Goal: Transaction & Acquisition: Purchase product/service

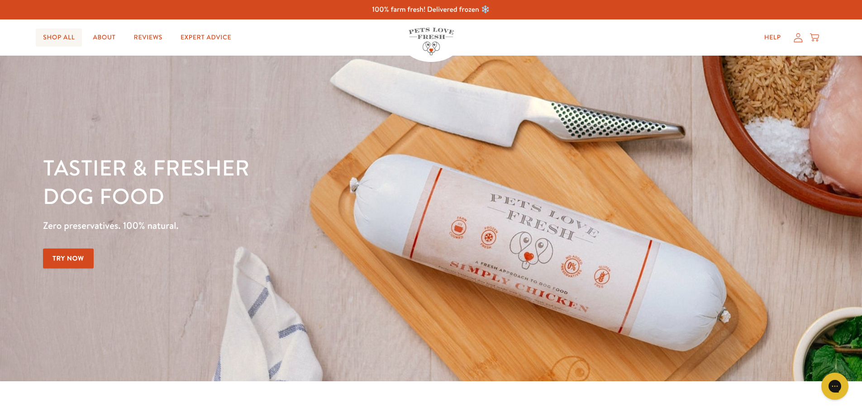
click at [47, 37] on link "Shop All" at bounding box center [59, 37] width 46 height 18
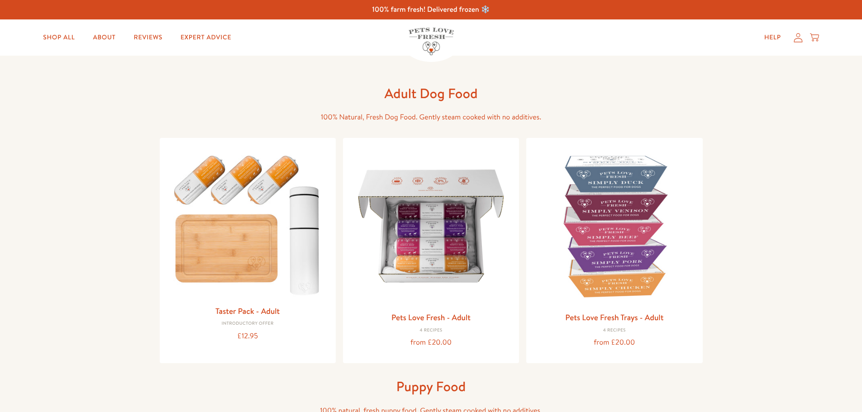
click at [799, 42] on icon at bounding box center [797, 37] width 9 height 9
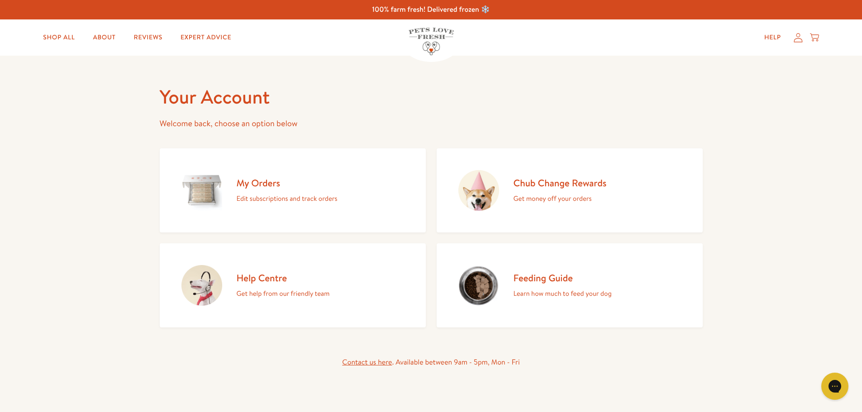
click at [533, 185] on h2 "Chub Change Rewards" at bounding box center [559, 183] width 93 height 12
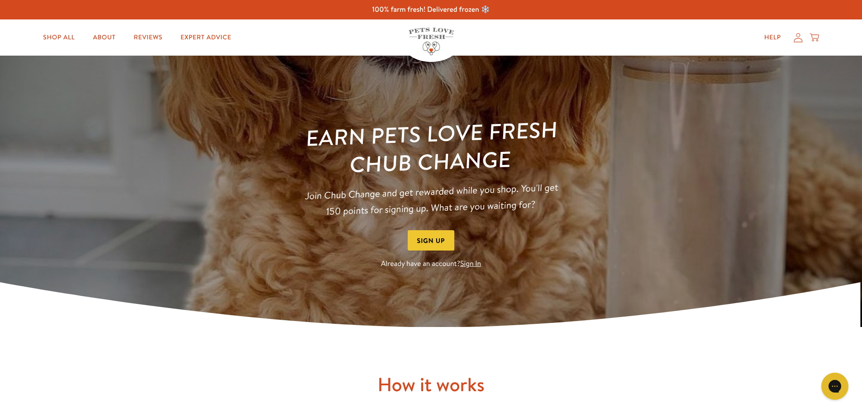
click at [471, 265] on link "Sign In" at bounding box center [470, 264] width 21 height 10
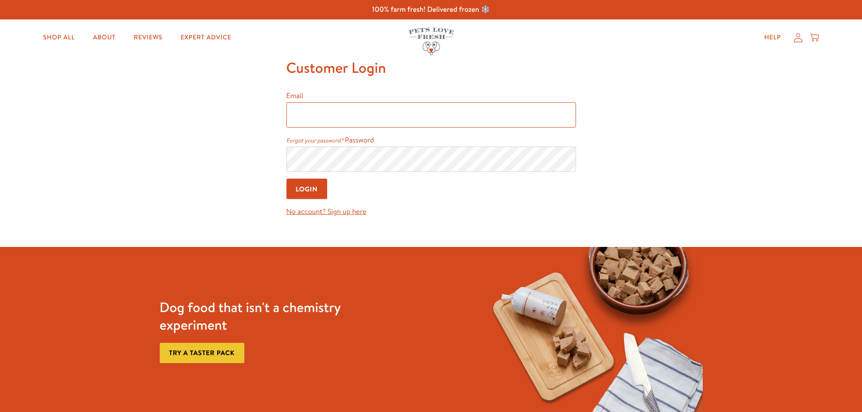
type input "nick.garcia@hotmail.co.uk"
click at [304, 193] on input "Login" at bounding box center [306, 189] width 41 height 20
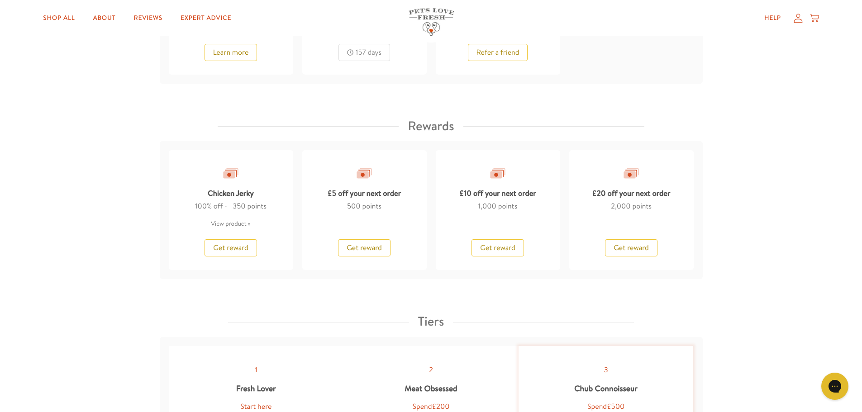
scroll to position [678, 0]
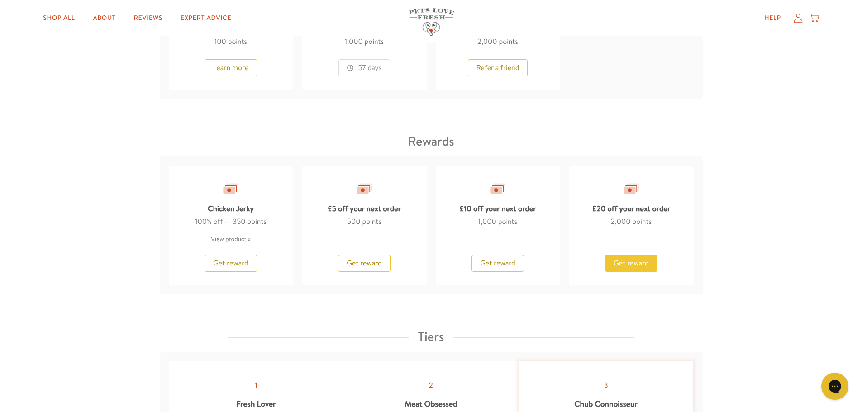
click at [629, 261] on span "Get reward" at bounding box center [630, 263] width 35 height 10
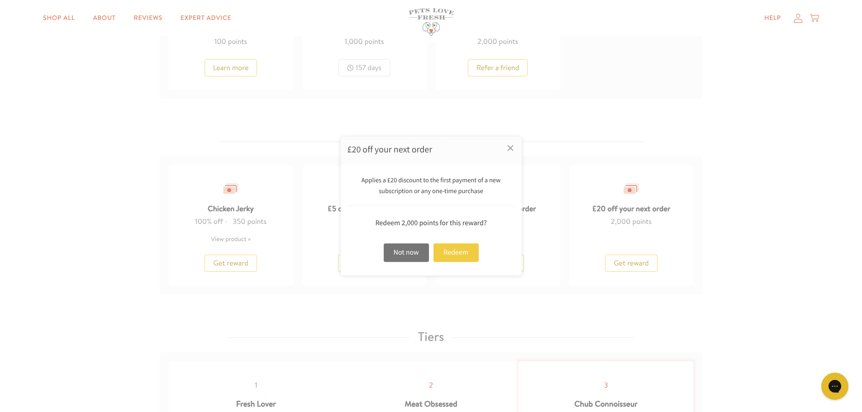
click at [460, 256] on div "Redeem" at bounding box center [455, 252] width 45 height 19
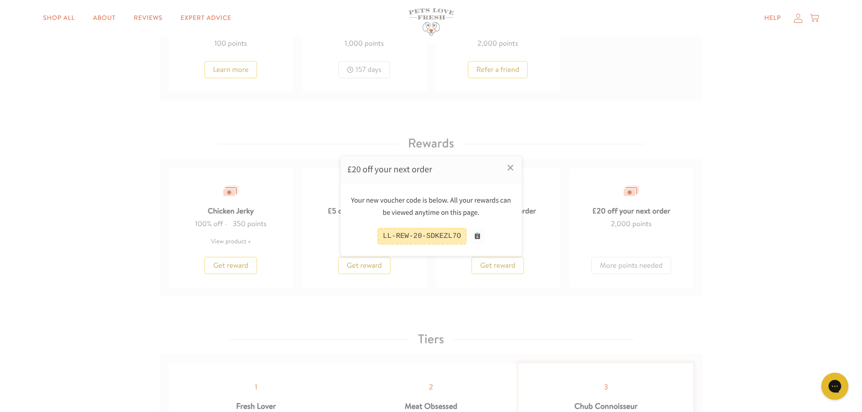
scroll to position [680, 0]
drag, startPoint x: 436, startPoint y: 236, endPoint x: 371, endPoint y: 243, distance: 65.0
click at [371, 243] on div "LL-REW-20-SDKEZL7O" at bounding box center [430, 236] width 167 height 17
drag, startPoint x: 382, startPoint y: 237, endPoint x: 460, endPoint y: 235, distance: 77.8
click at [460, 235] on div "LL-REW-20-SDKEZL7O" at bounding box center [421, 236] width 89 height 17
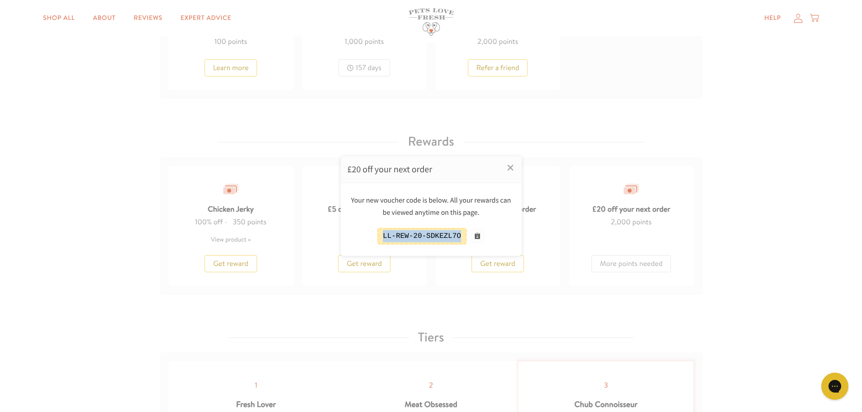
copy div "LL-REW-20-SDKEZL7O"
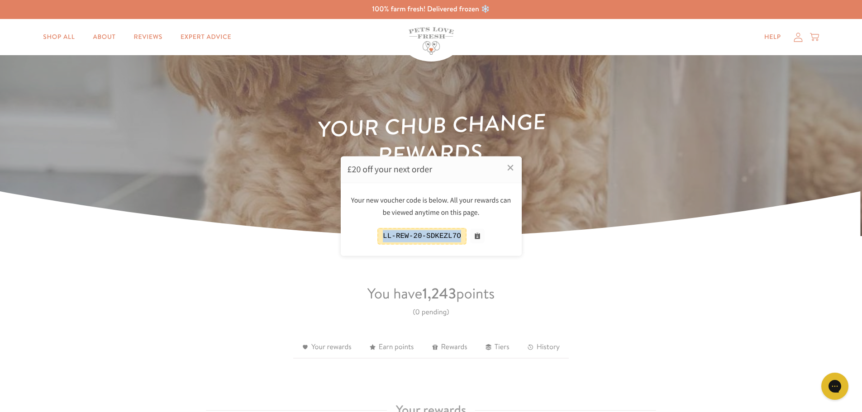
scroll to position [0, 0]
click at [52, 37] on div at bounding box center [431, 206] width 862 height 412
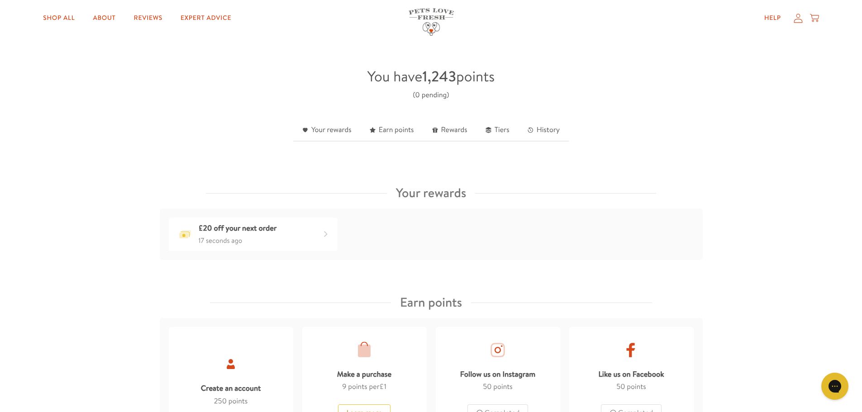
scroll to position [58, 0]
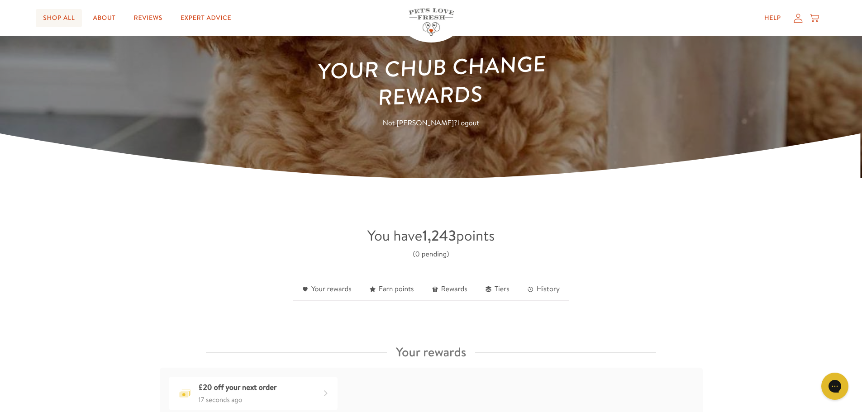
click at [68, 22] on link "Shop All" at bounding box center [59, 18] width 46 height 18
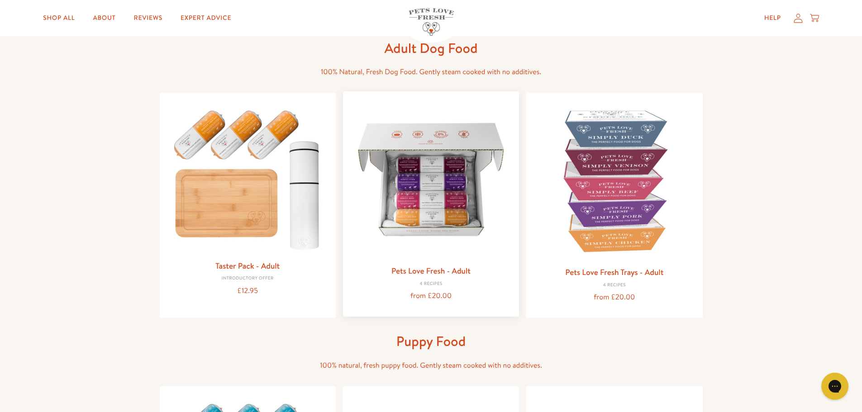
click at [417, 266] on link "Pets Love Fresh - Adult" at bounding box center [430, 270] width 79 height 11
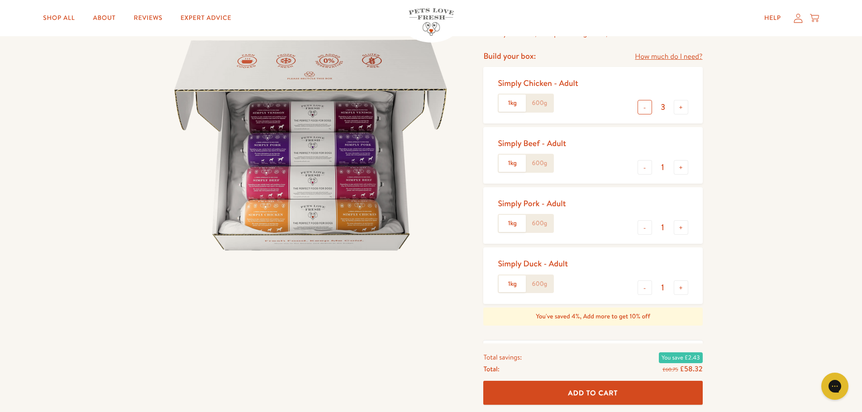
click at [643, 104] on button "-" at bounding box center [644, 107] width 14 height 14
type input "0"
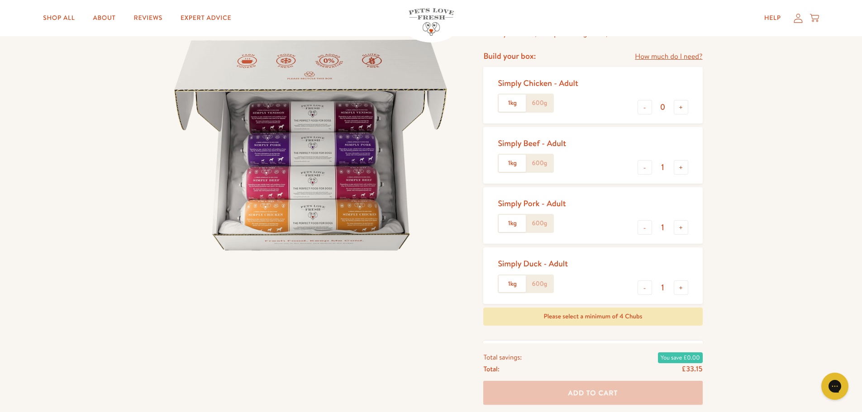
drag, startPoint x: 649, startPoint y: 166, endPoint x: 647, endPoint y: 178, distance: 11.8
click at [649, 167] on button "-" at bounding box center [644, 167] width 14 height 14
type input "0"
drag, startPoint x: 645, startPoint y: 229, endPoint x: 651, endPoint y: 256, distance: 28.3
click at [647, 231] on button "-" at bounding box center [644, 227] width 14 height 14
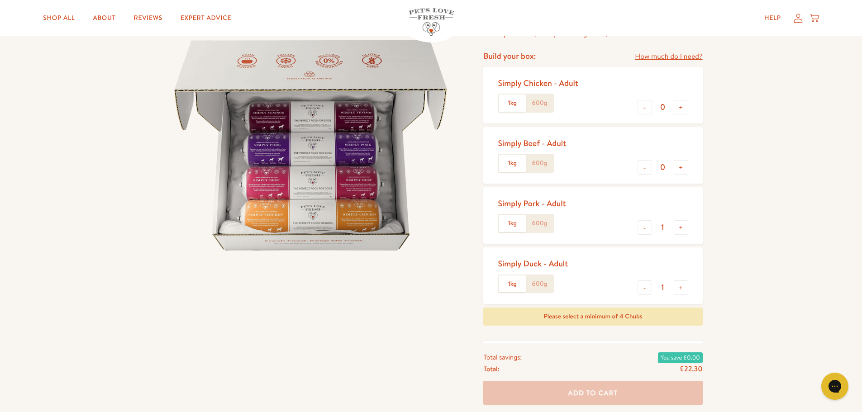
type input "0"
click at [648, 292] on button "-" at bounding box center [644, 287] width 14 height 14
type input "0"
click at [535, 101] on label "600g" at bounding box center [539, 103] width 27 height 17
click at [0, 0] on input "600g" at bounding box center [0, 0] width 0 height 0
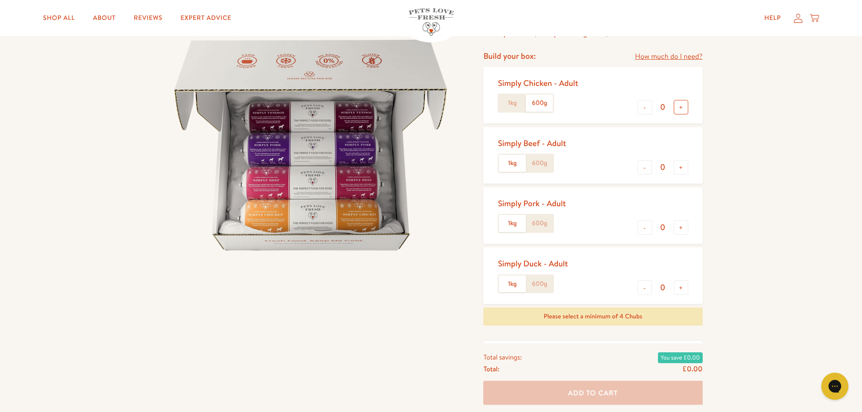
click at [676, 104] on button "+" at bounding box center [680, 107] width 14 height 14
type input "3"
click at [541, 283] on label "600g" at bounding box center [539, 283] width 27 height 17
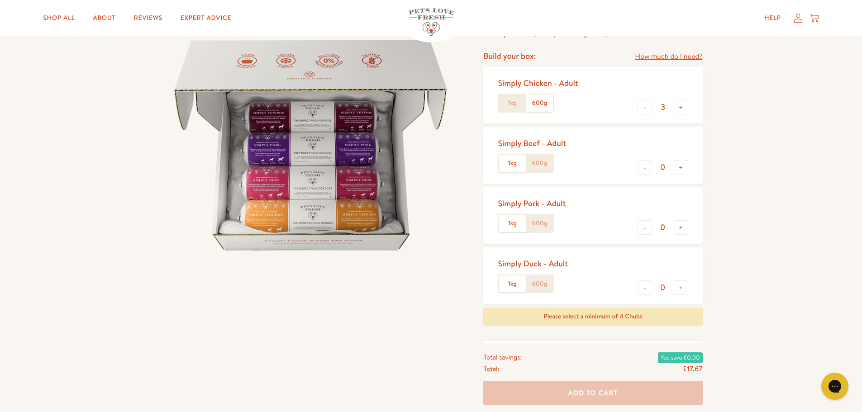
click at [0, 0] on input "600g" at bounding box center [0, 0] width 0 height 0
click at [679, 287] on button "+" at bounding box center [680, 287] width 14 height 14
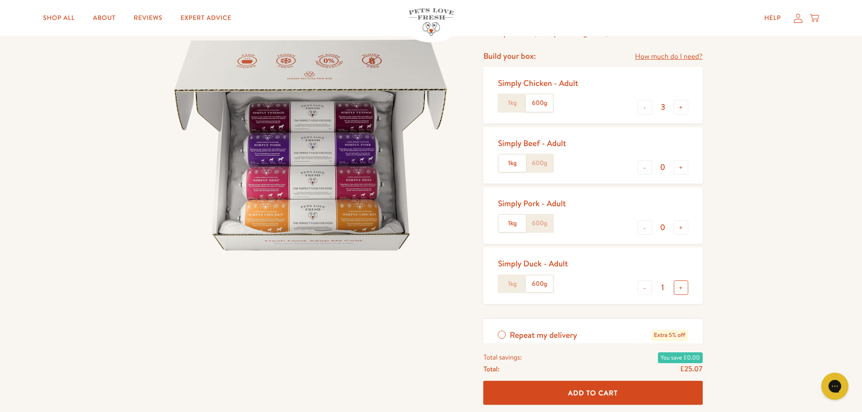
click at [679, 287] on button "+" at bounding box center [680, 287] width 14 height 14
type input "4"
click at [544, 221] on label "600g" at bounding box center [539, 223] width 27 height 17
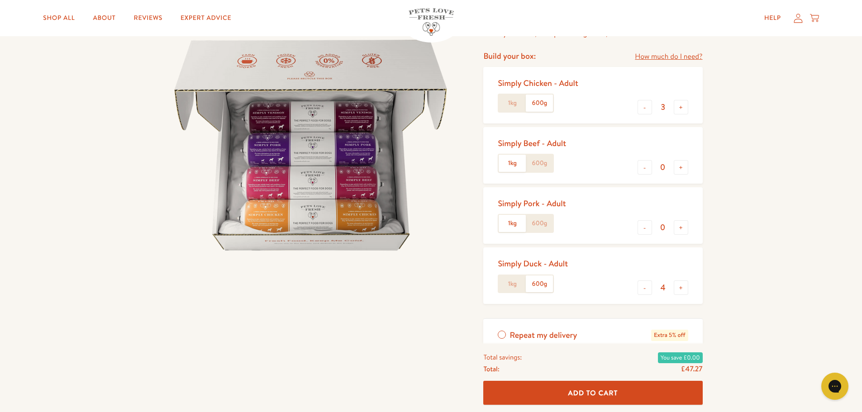
click at [0, 0] on input "600g" at bounding box center [0, 0] width 0 height 0
click at [681, 230] on button "+" at bounding box center [680, 227] width 14 height 14
type input "1"
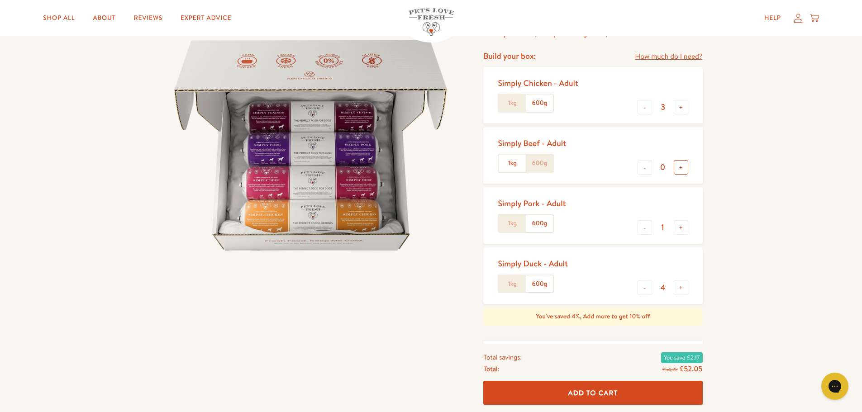
click at [681, 169] on button "+" at bounding box center [680, 167] width 14 height 14
type input "1"
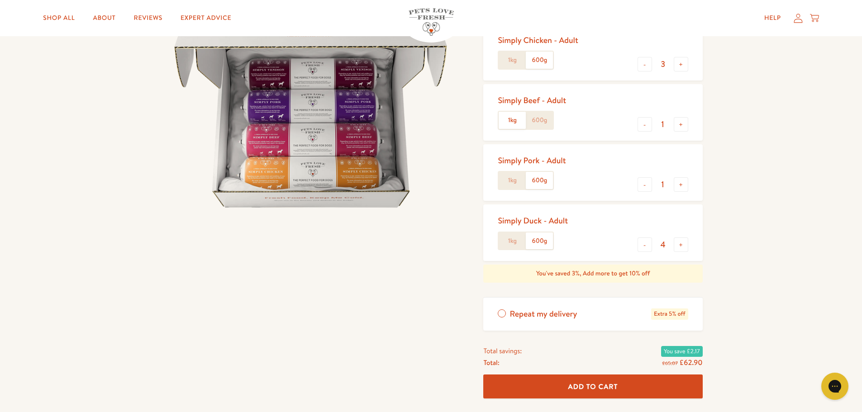
scroll to position [136, 0]
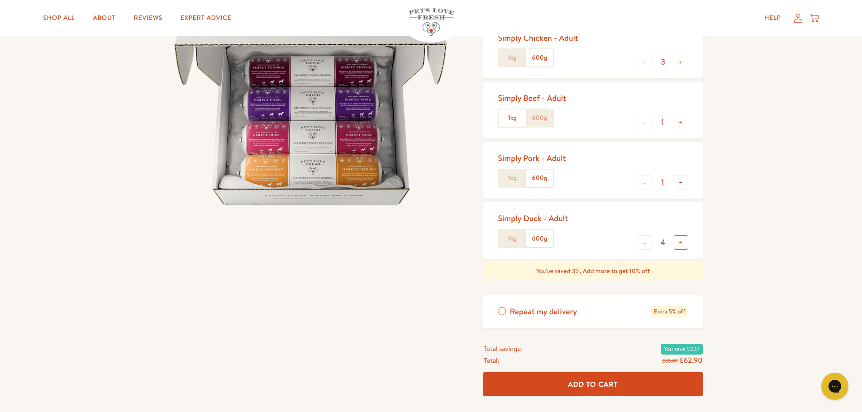
click at [677, 243] on button "+" at bounding box center [680, 242] width 14 height 14
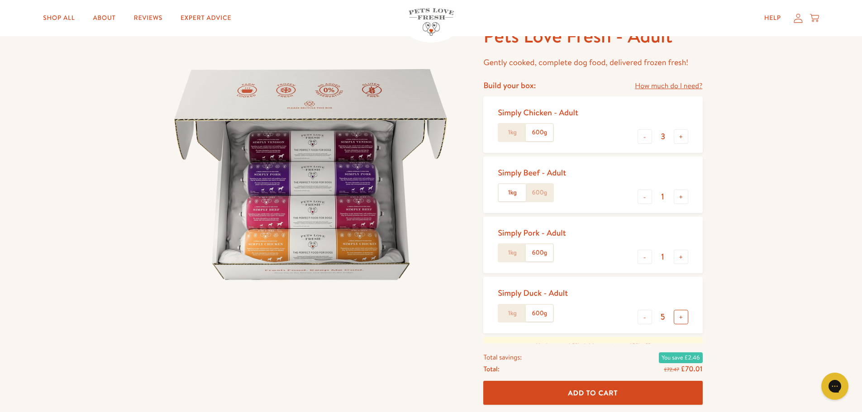
scroll to position [45, 0]
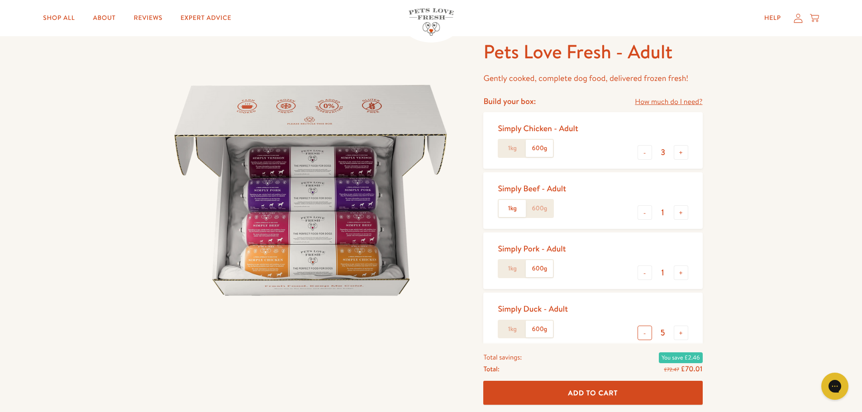
click at [643, 336] on button "-" at bounding box center [644, 333] width 14 height 14
type input "4"
click at [646, 219] on button "-" at bounding box center [644, 212] width 14 height 14
type input "0"
click at [595, 388] on button "Add To Cart" at bounding box center [592, 393] width 219 height 24
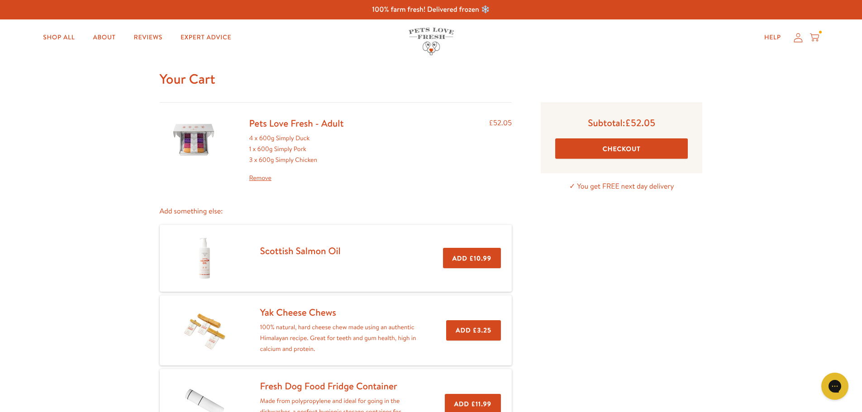
click at [608, 147] on button "Checkout" at bounding box center [621, 148] width 133 height 20
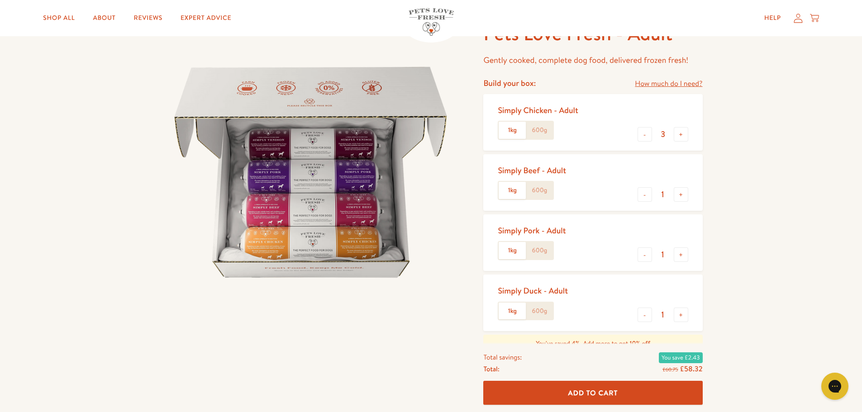
scroll to position [90, 0]
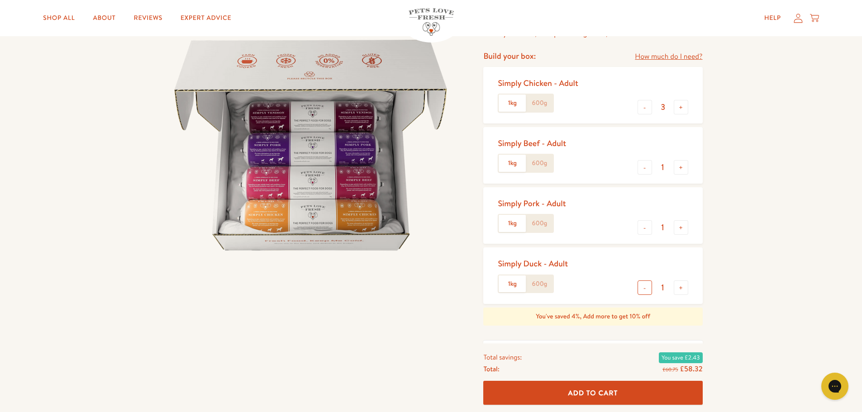
drag, startPoint x: 643, startPoint y: 288, endPoint x: 638, endPoint y: 260, distance: 28.9
click at [644, 287] on button "-" at bounding box center [644, 287] width 14 height 14
type input "0"
click at [646, 230] on button "-" at bounding box center [644, 227] width 14 height 14
type input "0"
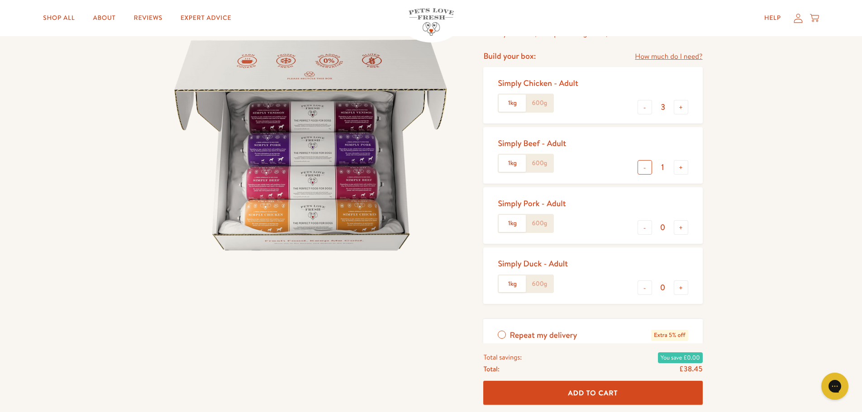
click at [646, 169] on button "-" at bounding box center [644, 167] width 14 height 14
type input "0"
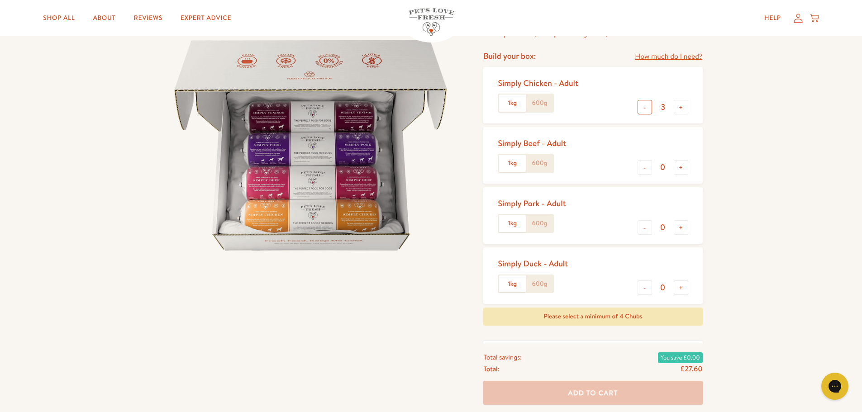
click at [643, 112] on button "-" at bounding box center [644, 107] width 14 height 14
type input "0"
drag, startPoint x: 536, startPoint y: 104, endPoint x: 543, endPoint y: 144, distance: 40.7
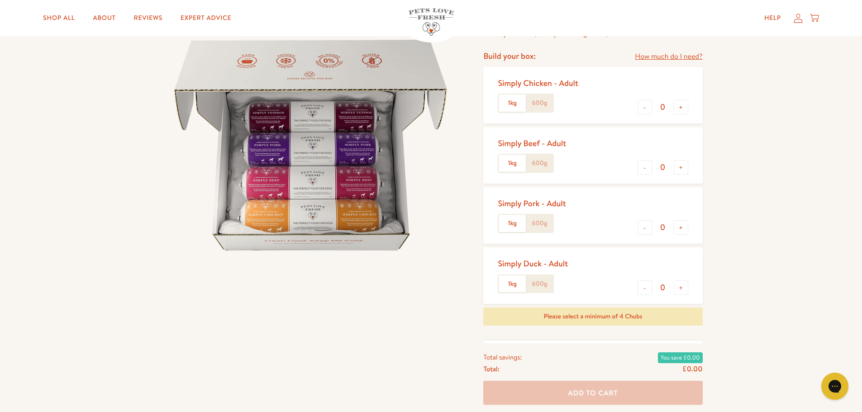
click at [537, 104] on label "600g" at bounding box center [539, 103] width 27 height 17
click at [0, 0] on input "600g" at bounding box center [0, 0] width 0 height 0
drag, startPoint x: 533, startPoint y: 163, endPoint x: 540, endPoint y: 177, distance: 15.8
click at [536, 166] on label "600g" at bounding box center [539, 163] width 27 height 17
drag, startPoint x: 536, startPoint y: 222, endPoint x: 545, endPoint y: 250, distance: 29.8
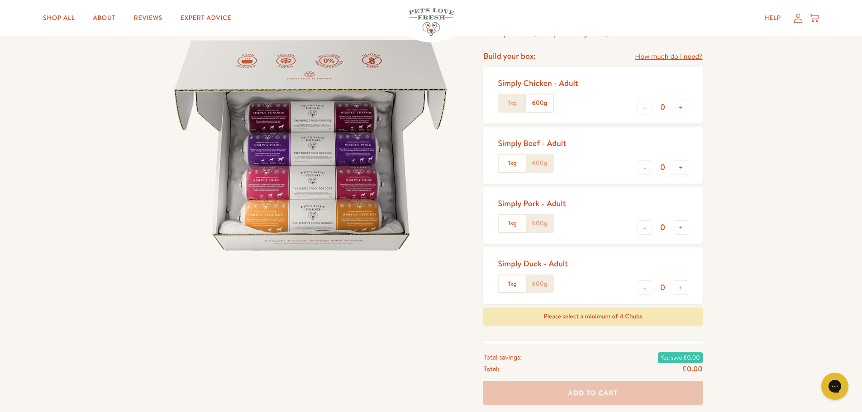
click at [536, 223] on label "600g" at bounding box center [539, 223] width 27 height 17
click at [0, 0] on input "600g" at bounding box center [0, 0] width 0 height 0
click at [545, 284] on label "600g" at bounding box center [539, 283] width 27 height 17
click at [0, 0] on input "600g" at bounding box center [0, 0] width 0 height 0
click at [678, 290] on button "+" at bounding box center [680, 287] width 14 height 14
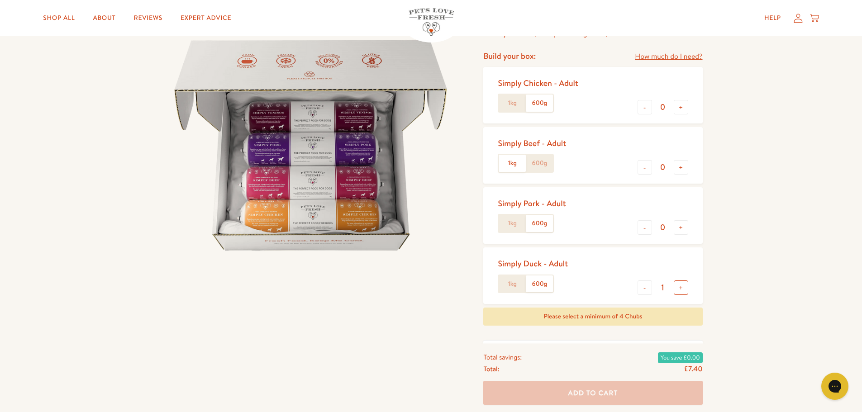
click at [678, 290] on button "+" at bounding box center [680, 287] width 14 height 14
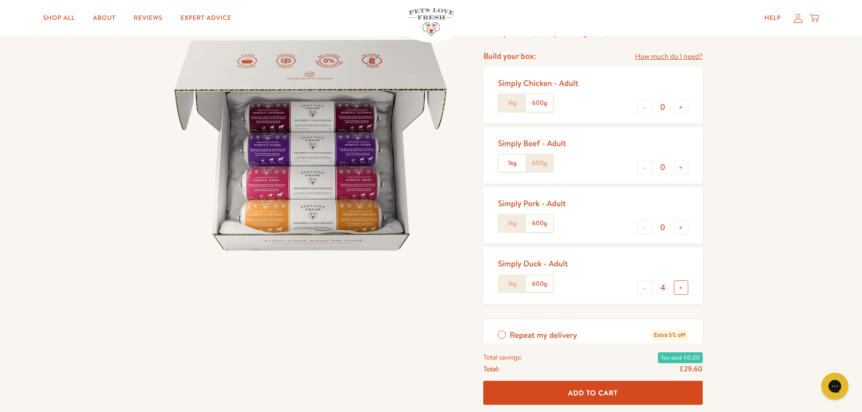
click at [678, 290] on button "+" at bounding box center [680, 287] width 14 height 14
type input "5"
click at [678, 109] on button "+" at bounding box center [680, 107] width 14 height 14
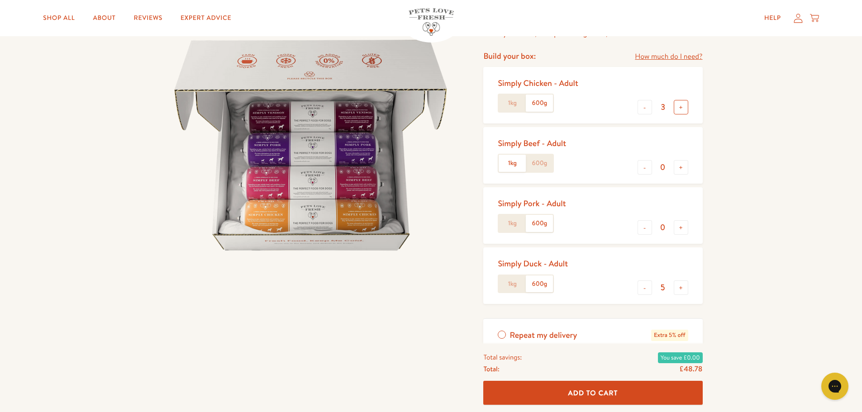
click at [678, 109] on button "+" at bounding box center [680, 107] width 14 height 14
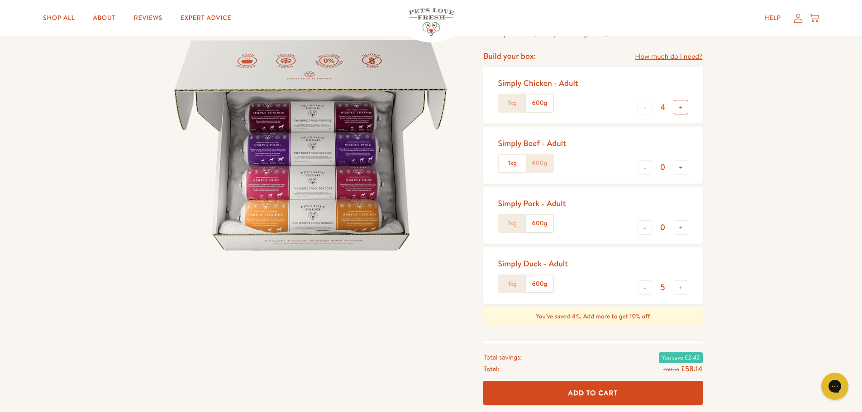
click at [678, 109] on button "+" at bounding box center [680, 107] width 14 height 14
click at [639, 114] on button "-" at bounding box center [644, 107] width 14 height 14
type input "3"
click at [680, 226] on button "+" at bounding box center [680, 227] width 14 height 14
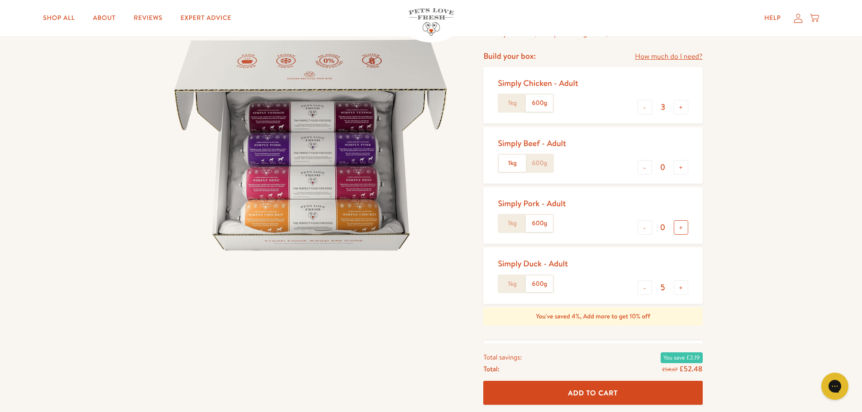
type input "1"
click at [680, 108] on button "+" at bounding box center [680, 107] width 14 height 14
type input "4"
click at [680, 290] on button "+" at bounding box center [680, 287] width 14 height 14
type input "6"
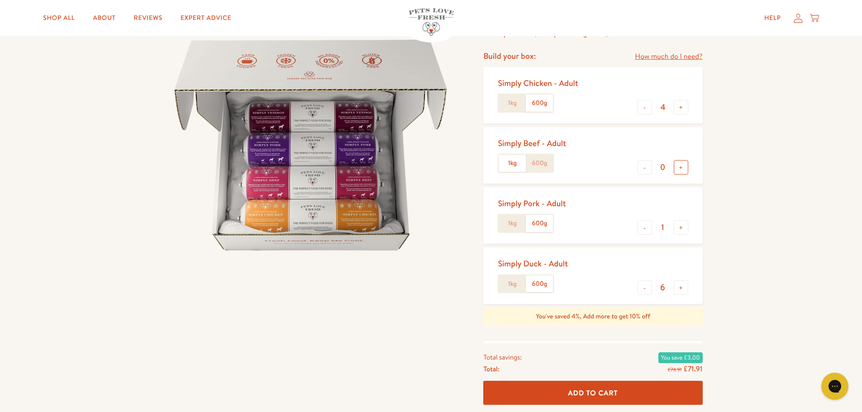
click at [678, 168] on button "+" at bounding box center [680, 167] width 14 height 14
type input "1"
click at [587, 391] on span "Add To Cart" at bounding box center [593, 392] width 50 height 9
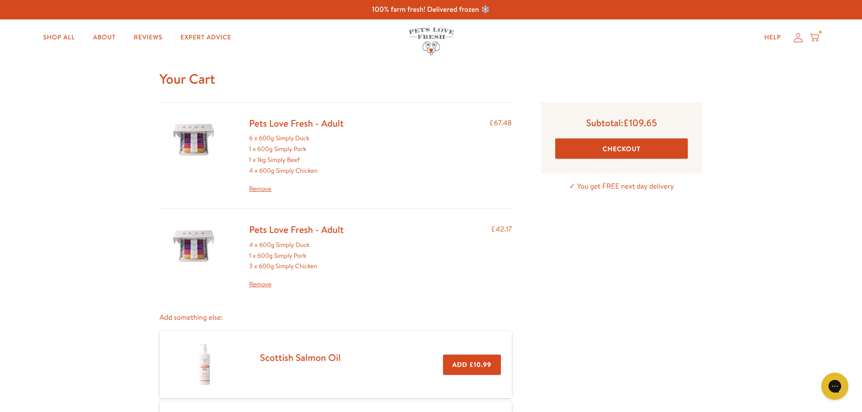
click at [260, 281] on link "Remove" at bounding box center [296, 284] width 95 height 11
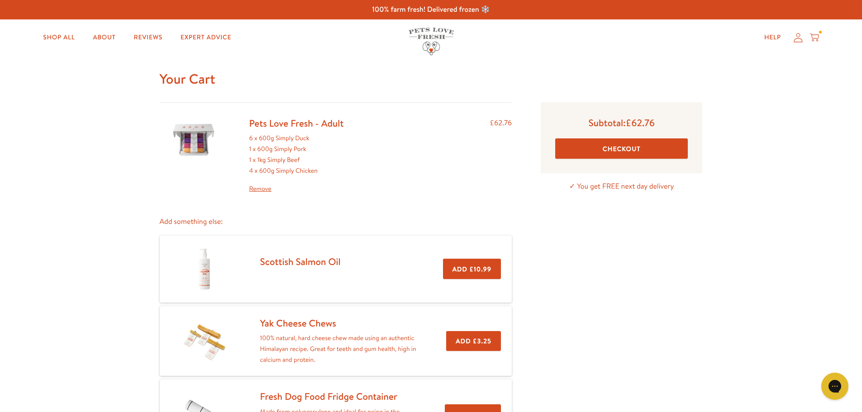
click at [259, 190] on link "Remove" at bounding box center [296, 189] width 95 height 11
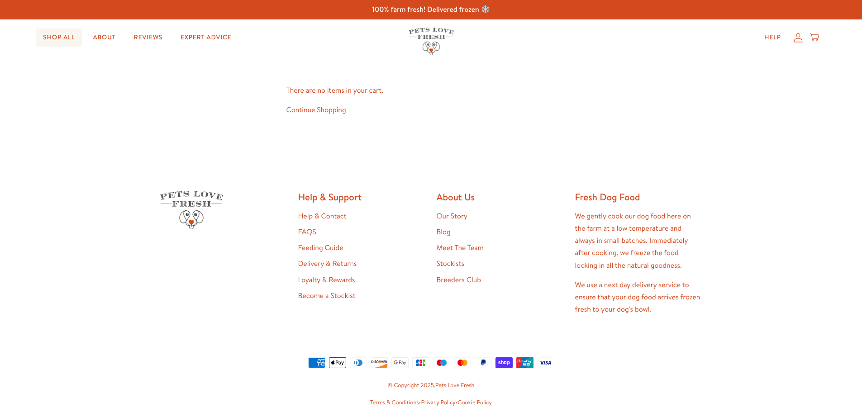
click at [62, 36] on link "Shop All" at bounding box center [59, 37] width 46 height 18
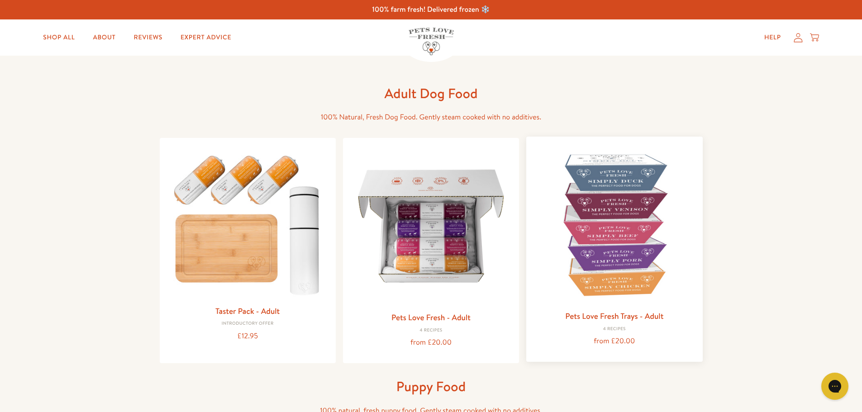
click at [619, 332] on div "Pets Love Fresh Trays - Adult 4 Recipes from £20.00" at bounding box center [613, 328] width 161 height 38
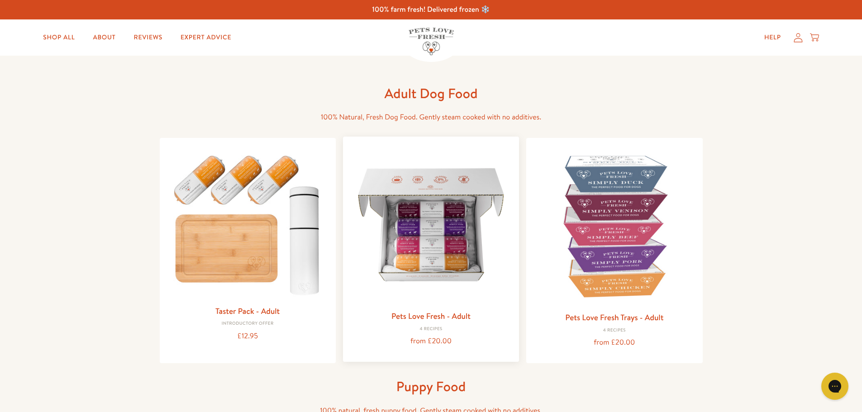
click at [455, 259] on img at bounding box center [430, 224] width 161 height 161
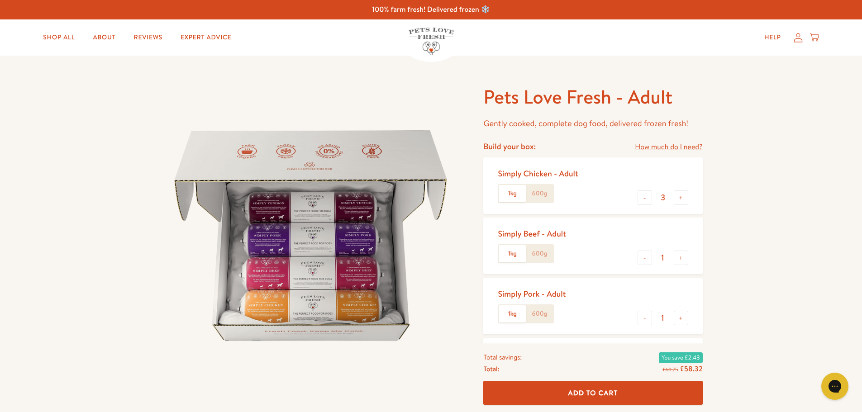
click at [538, 190] on label "600g" at bounding box center [539, 193] width 27 height 17
click at [0, 0] on input "600g" at bounding box center [0, 0] width 0 height 0
click at [538, 254] on label "600g" at bounding box center [539, 253] width 27 height 17
click at [0, 0] on input "600g" at bounding box center [0, 0] width 0 height 0
click at [543, 313] on label "600g" at bounding box center [539, 313] width 27 height 17
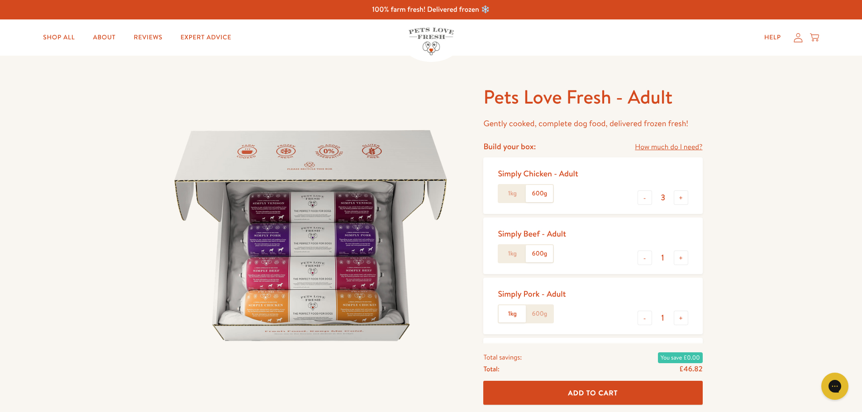
click at [0, 0] on input "600g" at bounding box center [0, 0] width 0 height 0
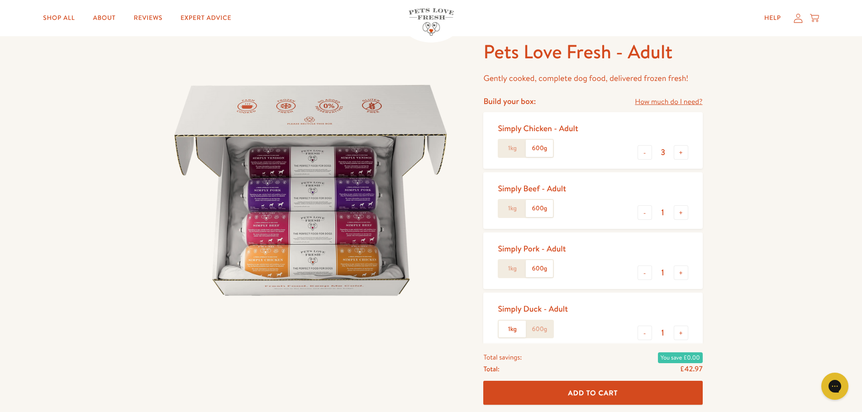
click at [545, 326] on label "600g" at bounding box center [539, 329] width 27 height 17
click at [0, 0] on input "600g" at bounding box center [0, 0] width 0 height 0
click at [676, 329] on button "+" at bounding box center [680, 333] width 14 height 14
click at [677, 329] on button "+" at bounding box center [680, 333] width 14 height 14
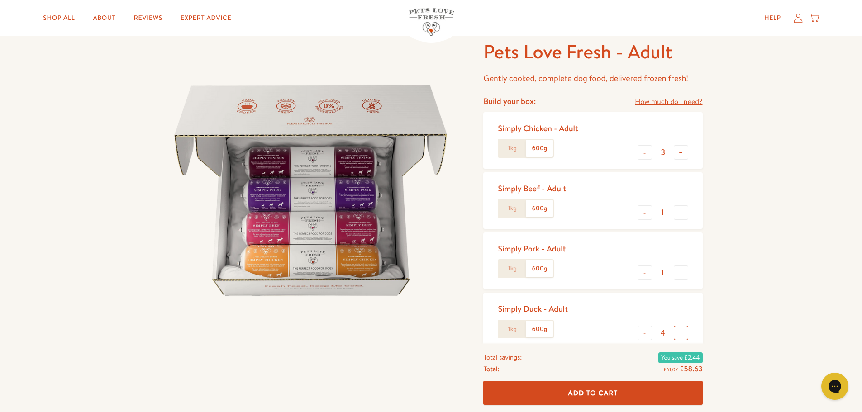
click at [677, 329] on button "+" at bounding box center [680, 333] width 14 height 14
type input "5"
click at [680, 273] on button "+" at bounding box center [680, 272] width 14 height 14
type input "2"
click at [588, 394] on span "Add To Cart" at bounding box center [593, 392] width 50 height 9
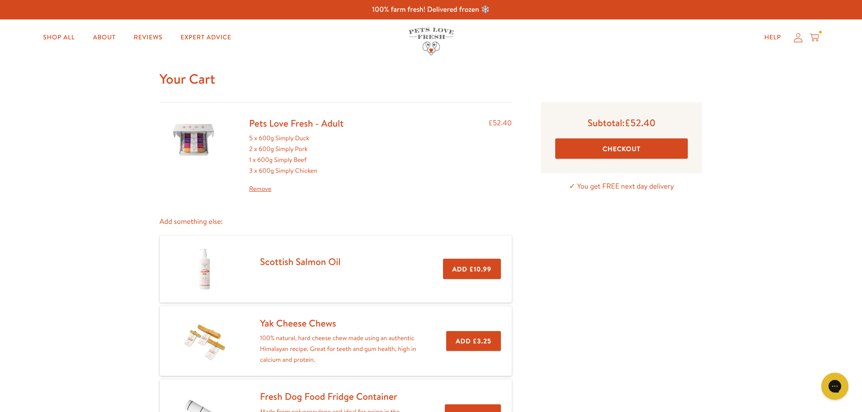
click at [253, 189] on link "Remove" at bounding box center [296, 189] width 95 height 11
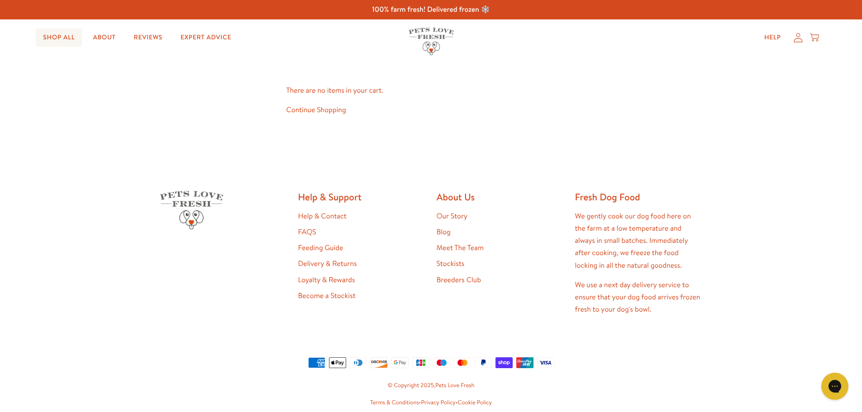
click at [58, 37] on link "Shop All" at bounding box center [59, 37] width 46 height 18
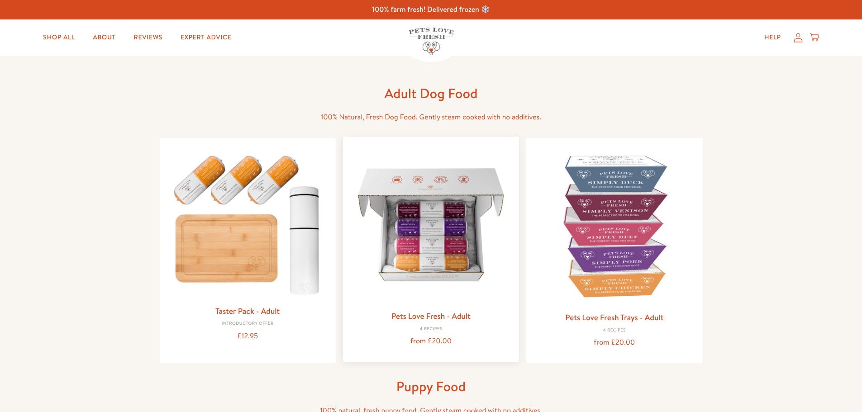
click at [451, 222] on img at bounding box center [430, 224] width 161 height 161
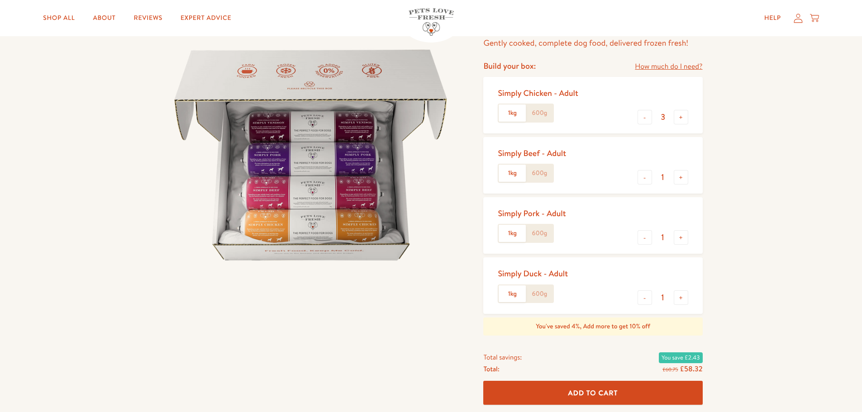
scroll to position [90, 0]
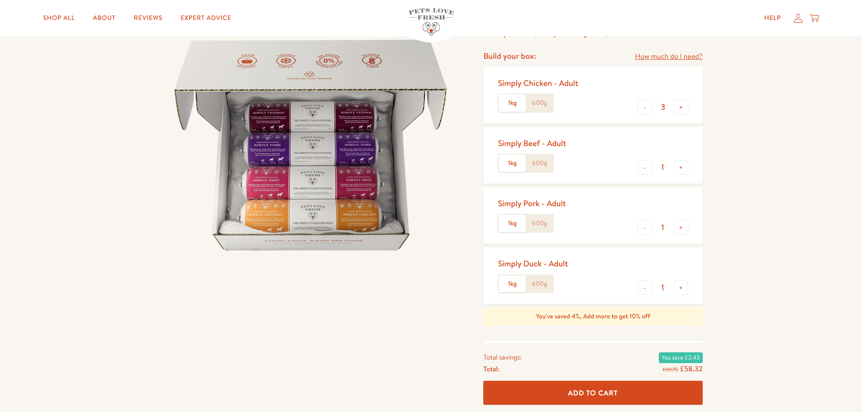
click at [540, 105] on label "600g" at bounding box center [539, 103] width 27 height 17
click at [0, 0] on input "600g" at bounding box center [0, 0] width 0 height 0
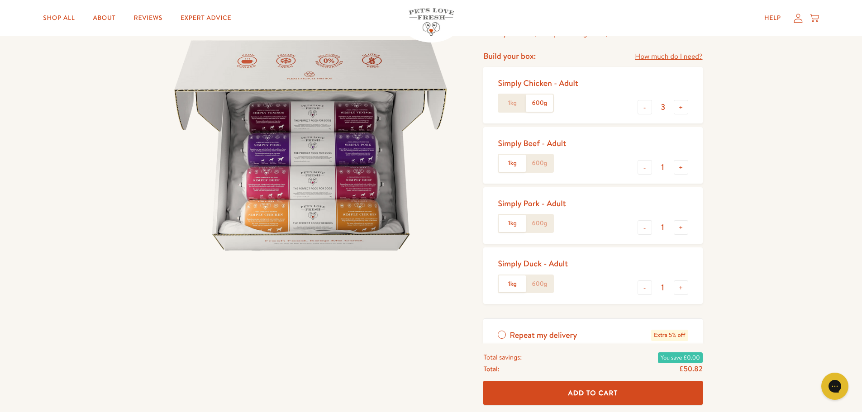
scroll to position [0, 0]
drag, startPoint x: 504, startPoint y: 94, endPoint x: 550, endPoint y: 112, distance: 48.5
click at [505, 95] on label "1kg" at bounding box center [511, 103] width 27 height 17
click at [0, 0] on input "1kg" at bounding box center [0, 0] width 0 height 0
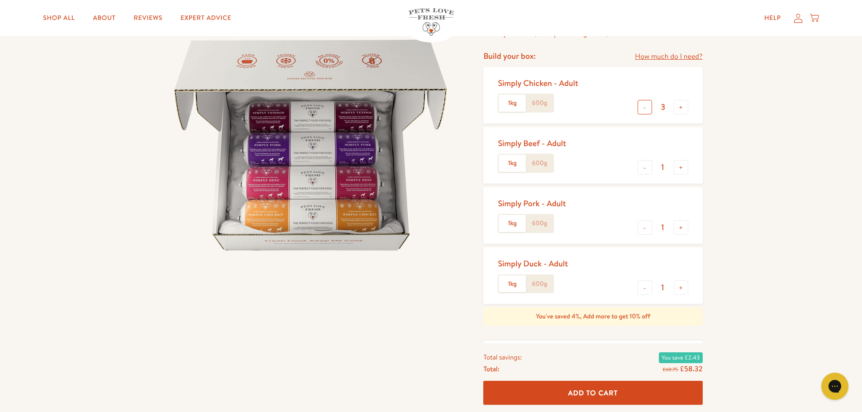
click at [647, 109] on button "-" at bounding box center [644, 107] width 14 height 14
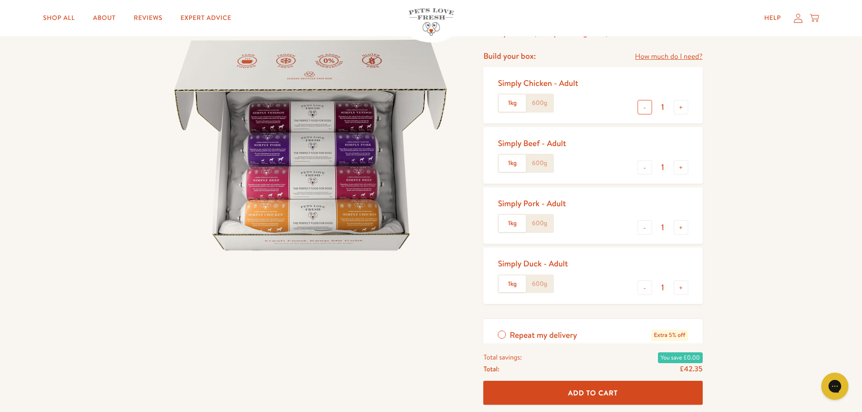
click at [647, 109] on button "-" at bounding box center [644, 107] width 14 height 14
type input "0"
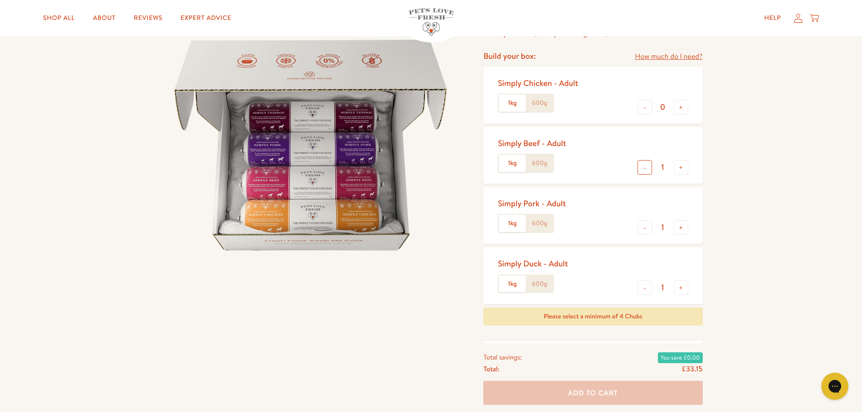
click at [643, 174] on button "-" at bounding box center [644, 167] width 14 height 14
type input "0"
drag, startPoint x: 647, startPoint y: 226, endPoint x: 648, endPoint y: 242, distance: 15.9
click at [647, 228] on div "Simply Pork - Adult 1kg 600g - 1 +" at bounding box center [592, 215] width 219 height 57
click at [645, 287] on button "-" at bounding box center [644, 287] width 14 height 14
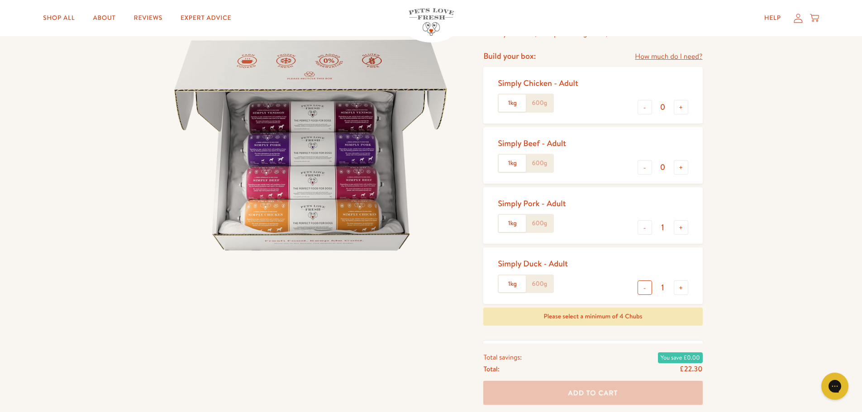
type input "0"
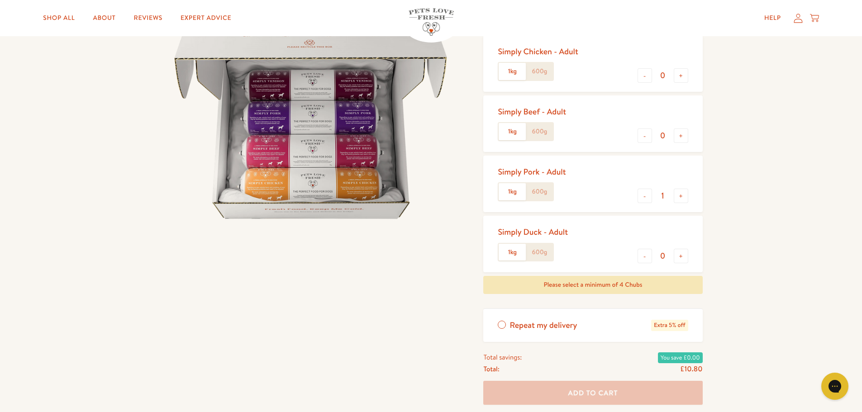
scroll to position [181, 0]
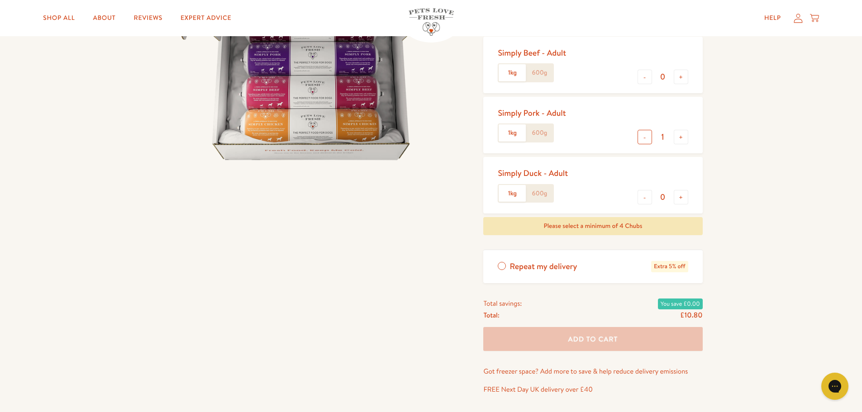
click at [644, 140] on button "-" at bounding box center [644, 137] width 14 height 14
type input "0"
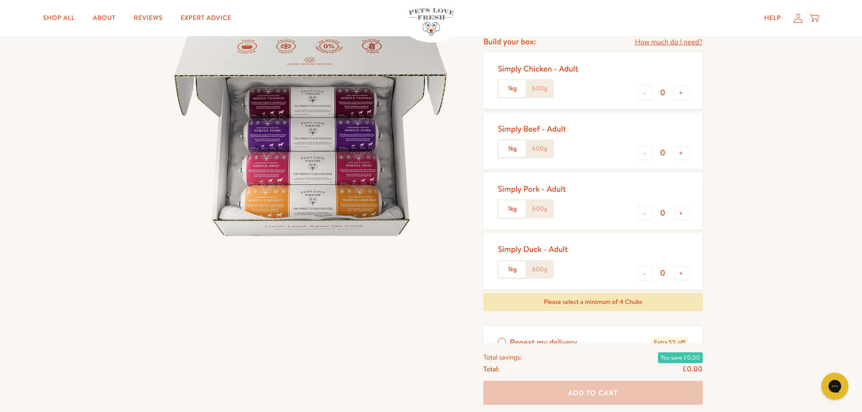
scroll to position [90, 0]
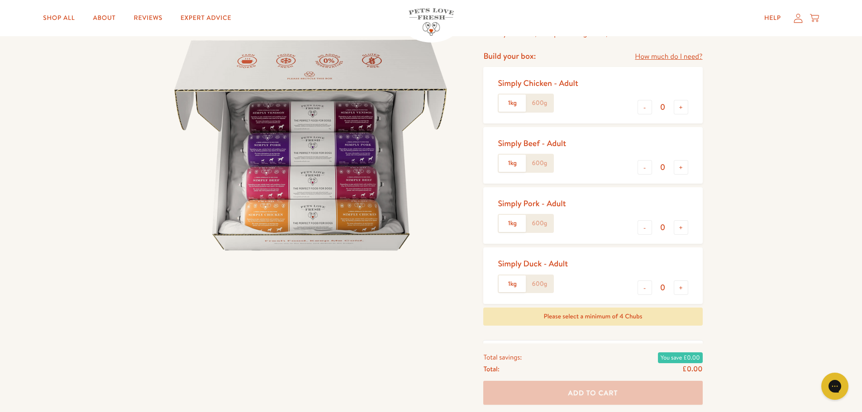
click at [537, 104] on label "600g" at bounding box center [539, 103] width 27 height 17
click at [0, 0] on input "600g" at bounding box center [0, 0] width 0 height 0
drag, startPoint x: 539, startPoint y: 165, endPoint x: 544, endPoint y: 202, distance: 37.0
click at [540, 166] on label "600g" at bounding box center [539, 163] width 27 height 17
click at [0, 0] on input "600g" at bounding box center [0, 0] width 0 height 0
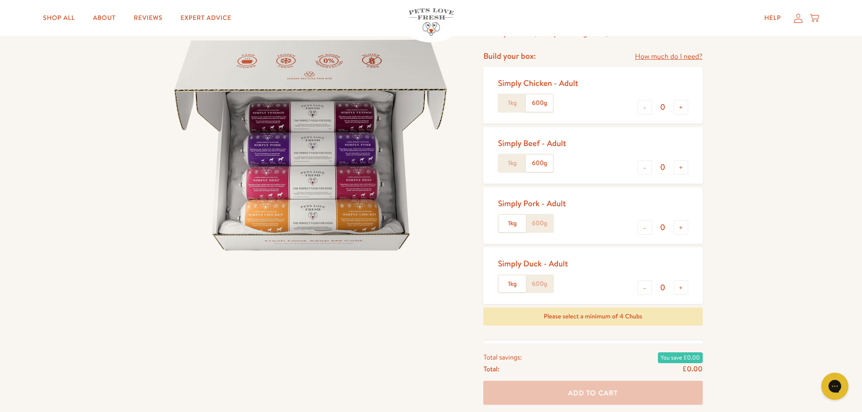
click at [542, 226] on label "600g" at bounding box center [539, 223] width 27 height 17
click at [0, 0] on input "600g" at bounding box center [0, 0] width 0 height 0
click at [533, 285] on label "600g" at bounding box center [539, 283] width 27 height 17
click at [0, 0] on input "600g" at bounding box center [0, 0] width 0 height 0
click at [686, 289] on button "+" at bounding box center [680, 287] width 14 height 14
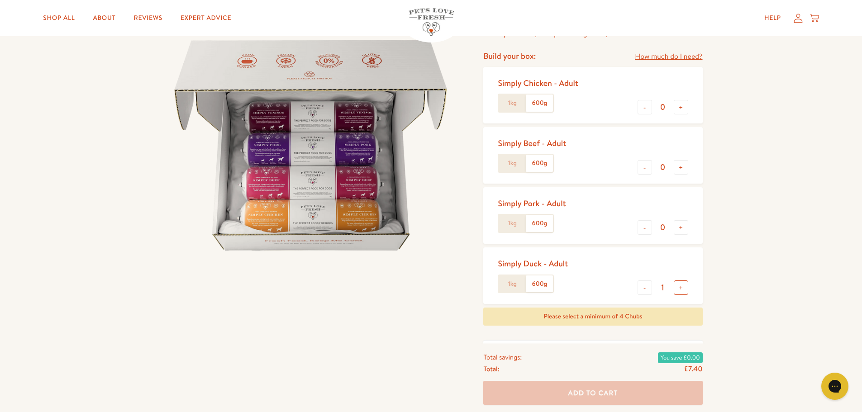
click at [686, 289] on button "+" at bounding box center [680, 287] width 14 height 14
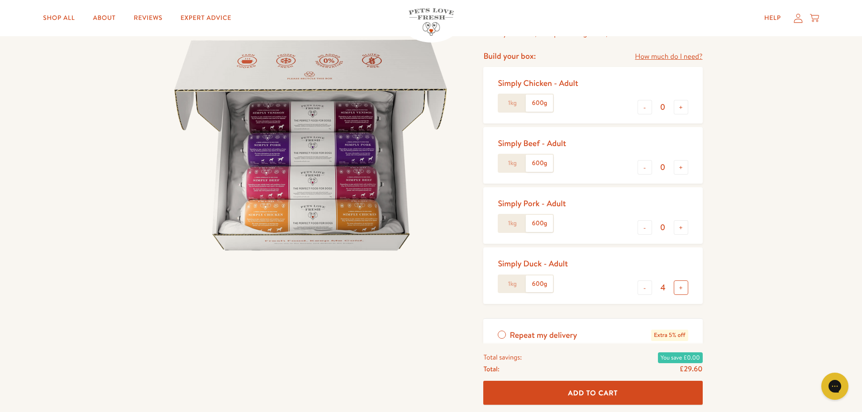
click at [686, 289] on button "+" at bounding box center [680, 287] width 14 height 14
type input "5"
click at [683, 230] on button "+" at bounding box center [680, 227] width 14 height 14
type input "1"
click at [677, 165] on button "+" at bounding box center [680, 167] width 14 height 14
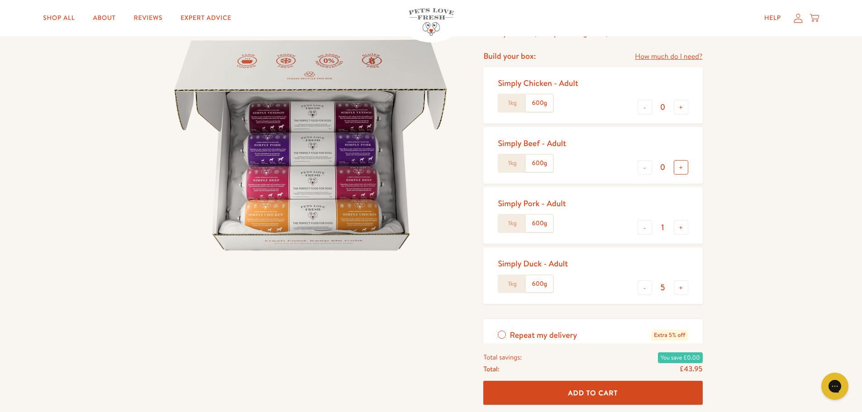
type input "1"
click at [678, 109] on button "+" at bounding box center [680, 107] width 14 height 14
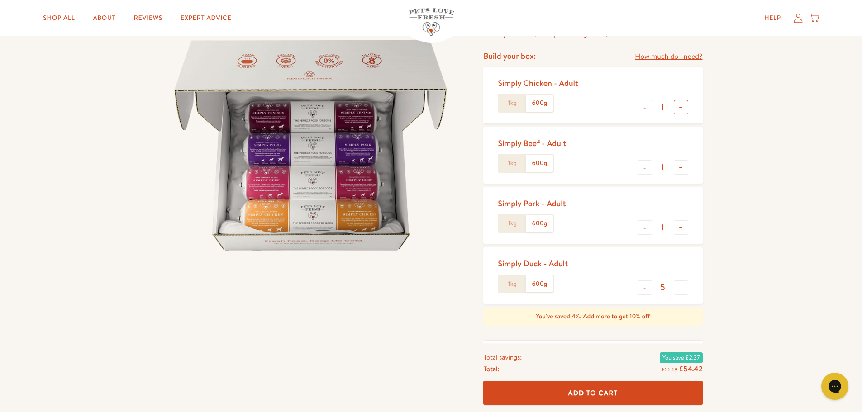
click at [678, 109] on button "+" at bounding box center [680, 107] width 14 height 14
type input "3"
click at [623, 388] on button "Add To Cart" at bounding box center [592, 393] width 219 height 24
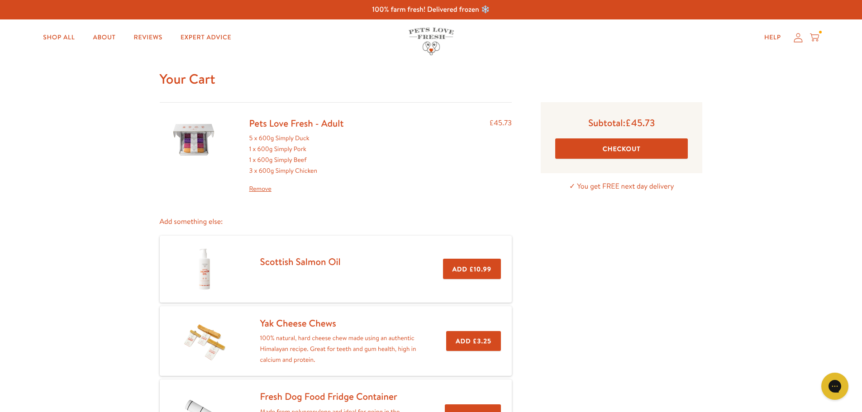
click at [622, 151] on button "Checkout" at bounding box center [621, 148] width 133 height 20
